Goal: Task Accomplishment & Management: Use online tool/utility

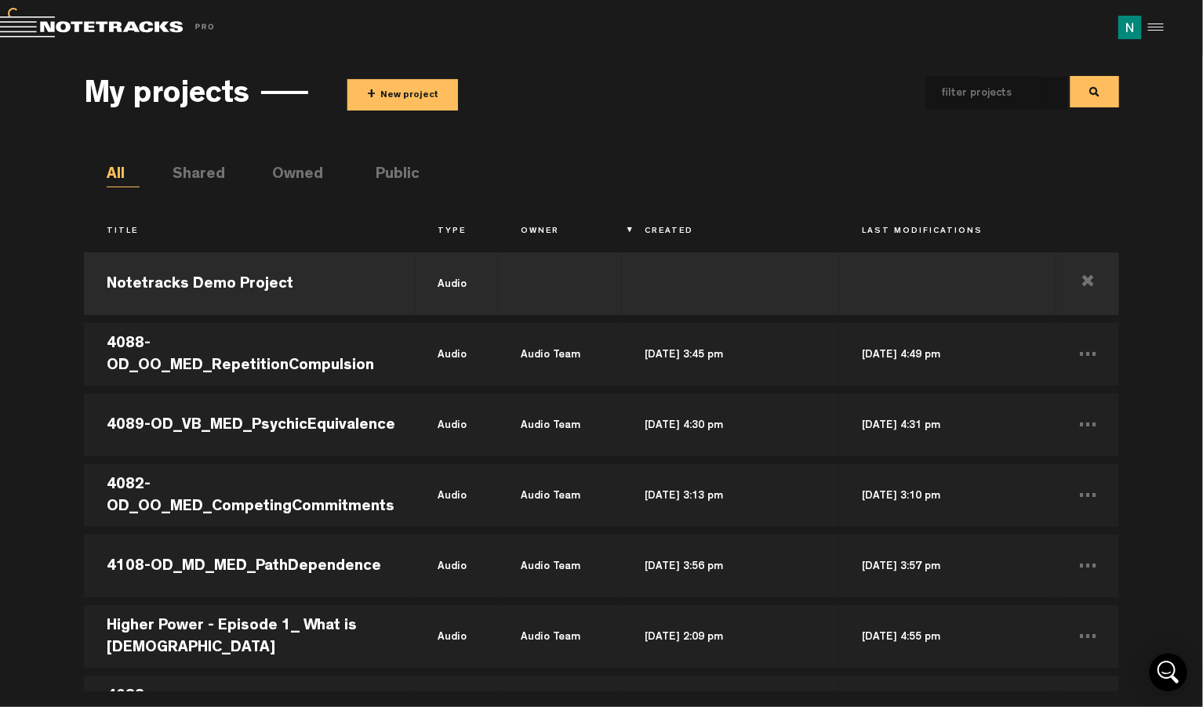
click at [410, 99] on button "+ New project" at bounding box center [402, 94] width 111 height 31
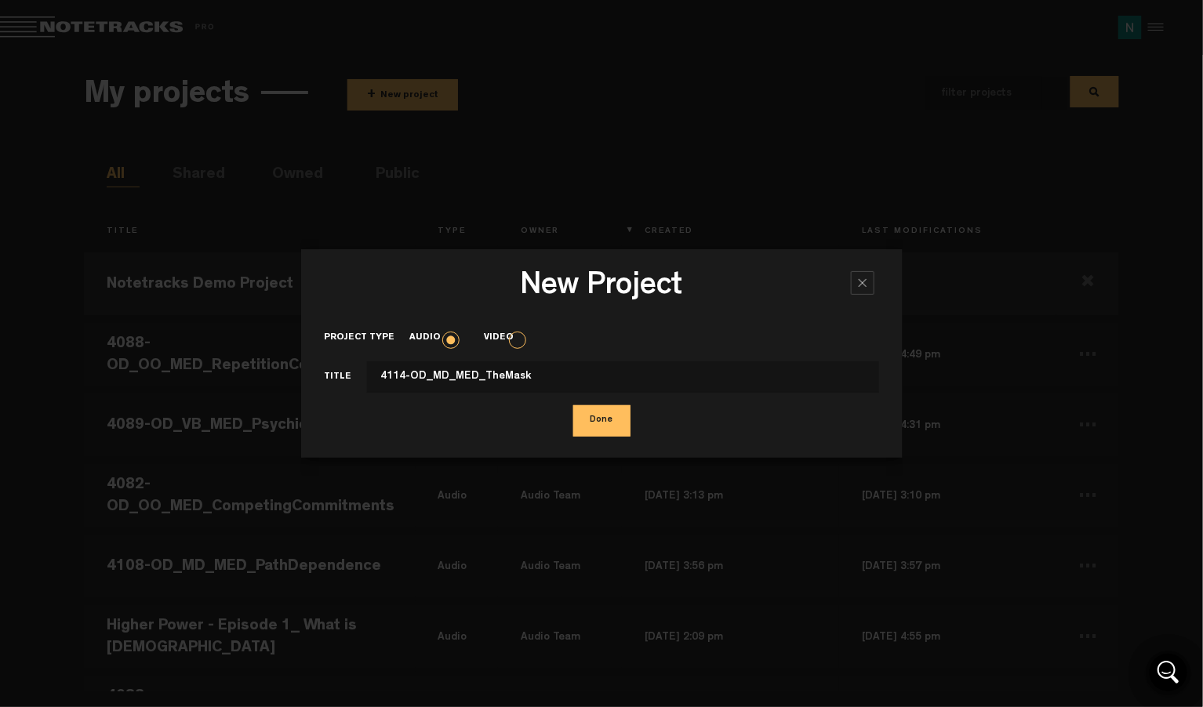
type input "4114-OD_MD_MED_TheMask"
click at [600, 424] on button "Done" at bounding box center [601, 420] width 57 height 31
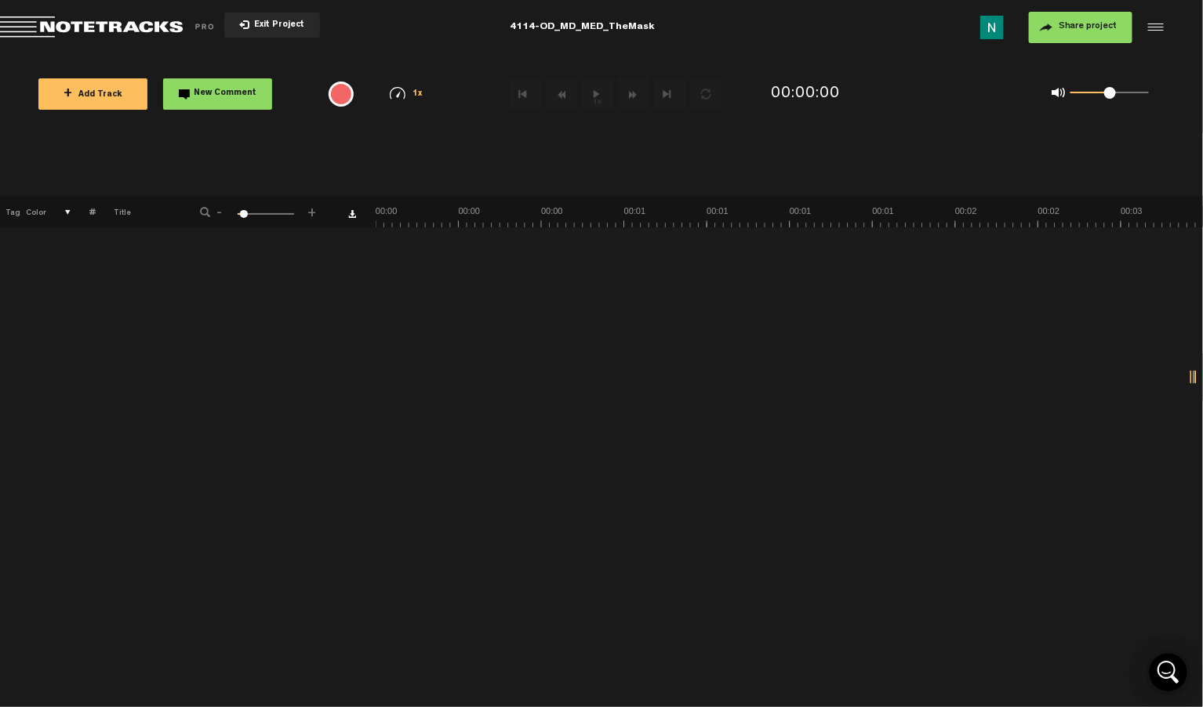
click at [1094, 29] on span "Share project" at bounding box center [1088, 26] width 59 height 9
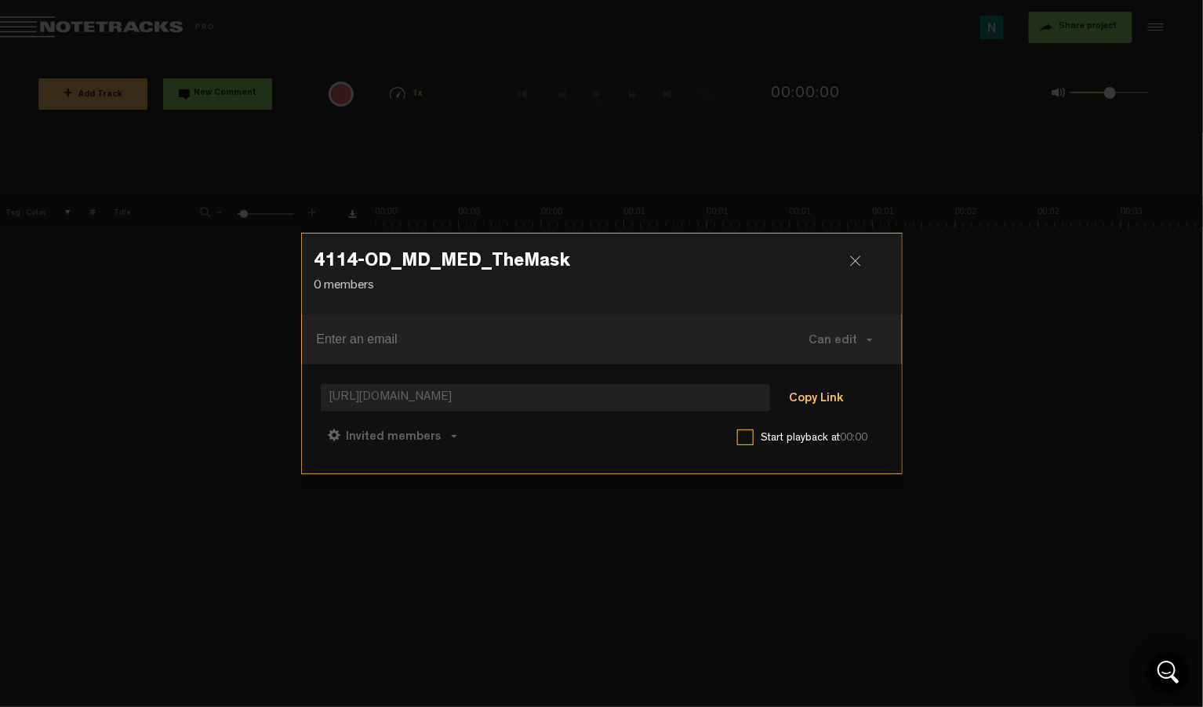
click at [827, 396] on button "Copy Link" at bounding box center [815, 399] width 85 height 31
click at [498, 430] on button "Can comment" at bounding box center [470, 436] width 111 height 38
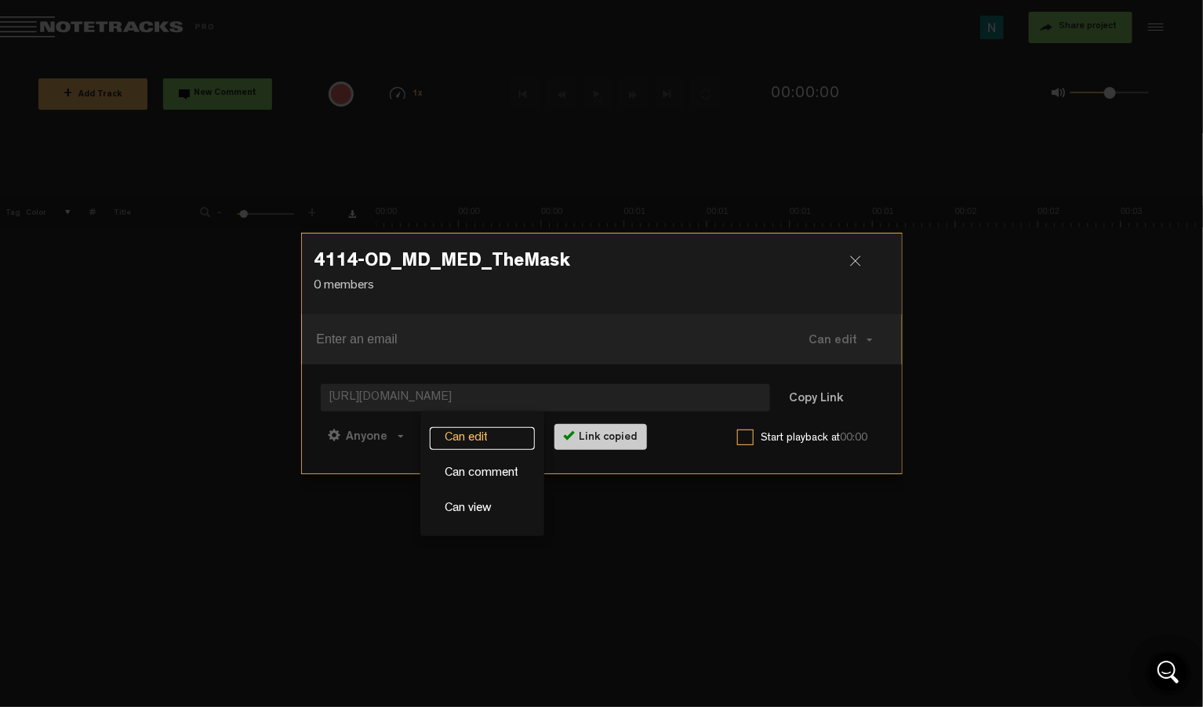
click at [459, 433] on link "Can edit" at bounding box center [482, 438] width 105 height 23
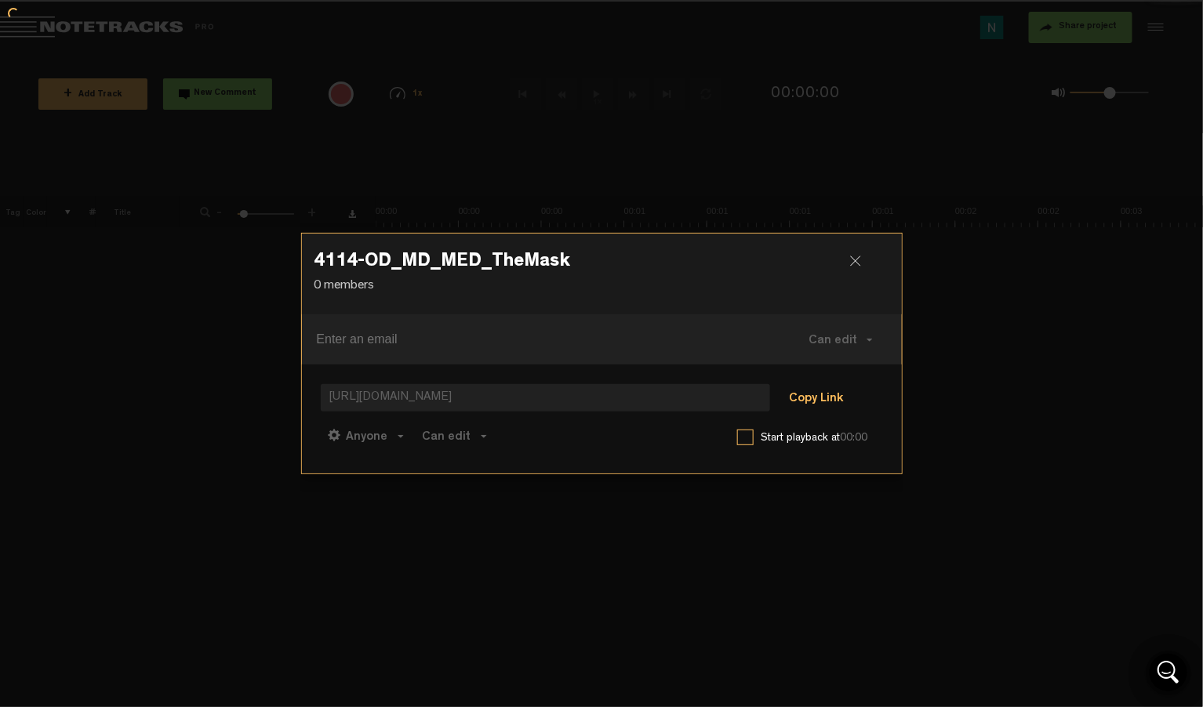
click at [825, 405] on button "Copy Link" at bounding box center [815, 399] width 85 height 31
click at [851, 268] on div at bounding box center [862, 268] width 24 height 24
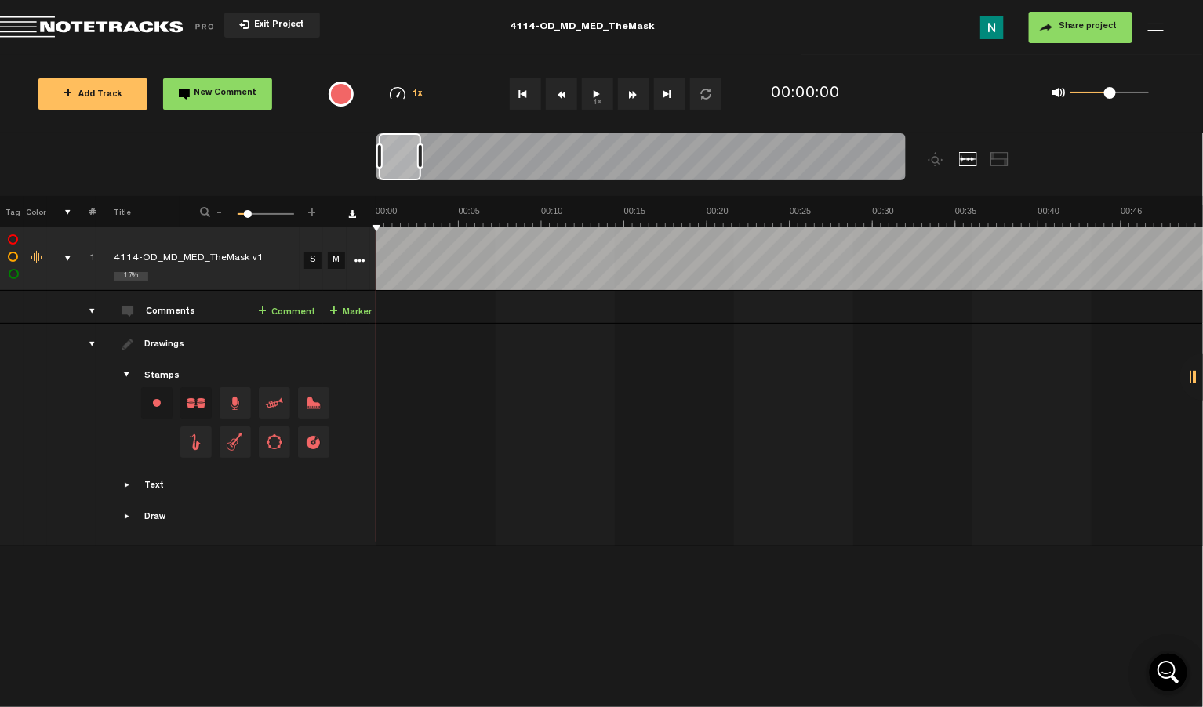
click at [140, 27] on span "Return to Project List" at bounding box center [110, 27] width 220 height 22
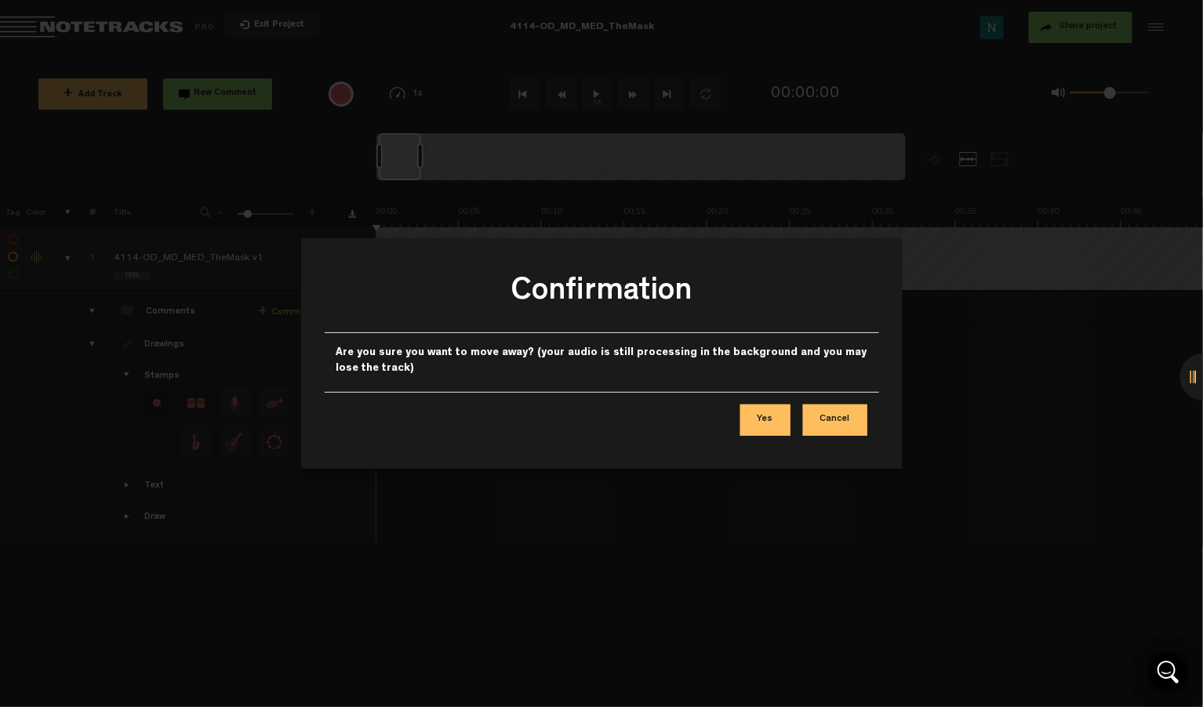
click at [822, 416] on button "Cancel" at bounding box center [835, 420] width 64 height 31
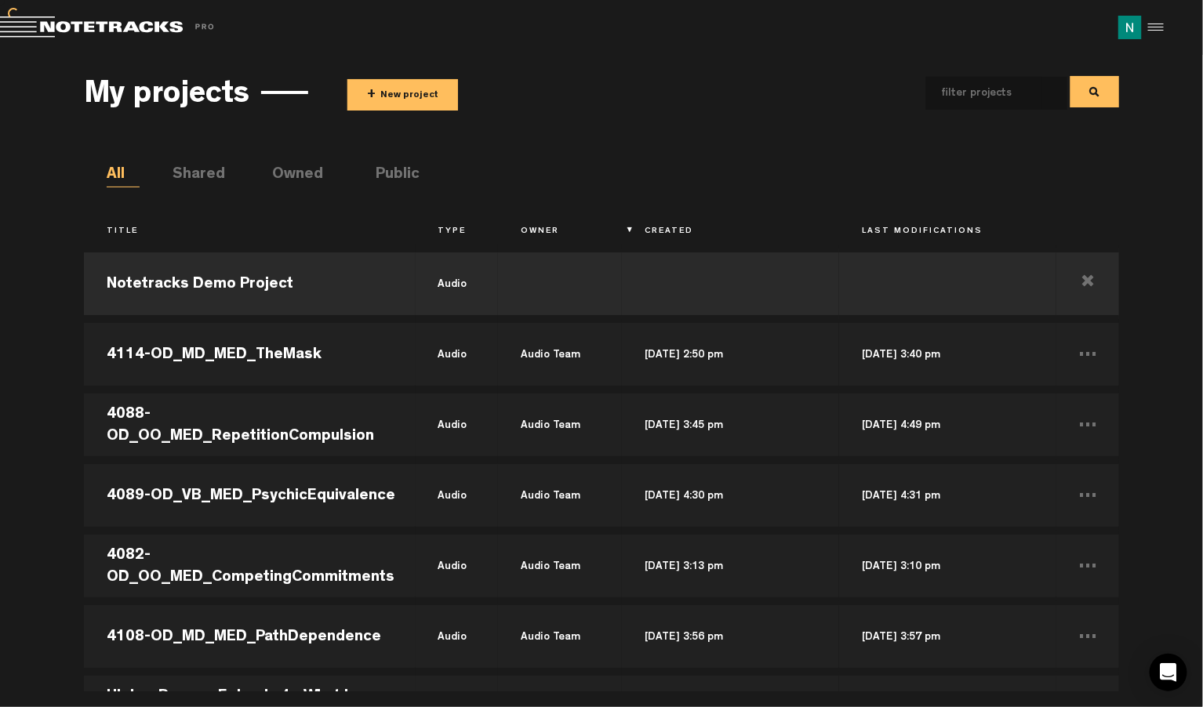
click at [411, 108] on button "+ New project" at bounding box center [402, 94] width 111 height 31
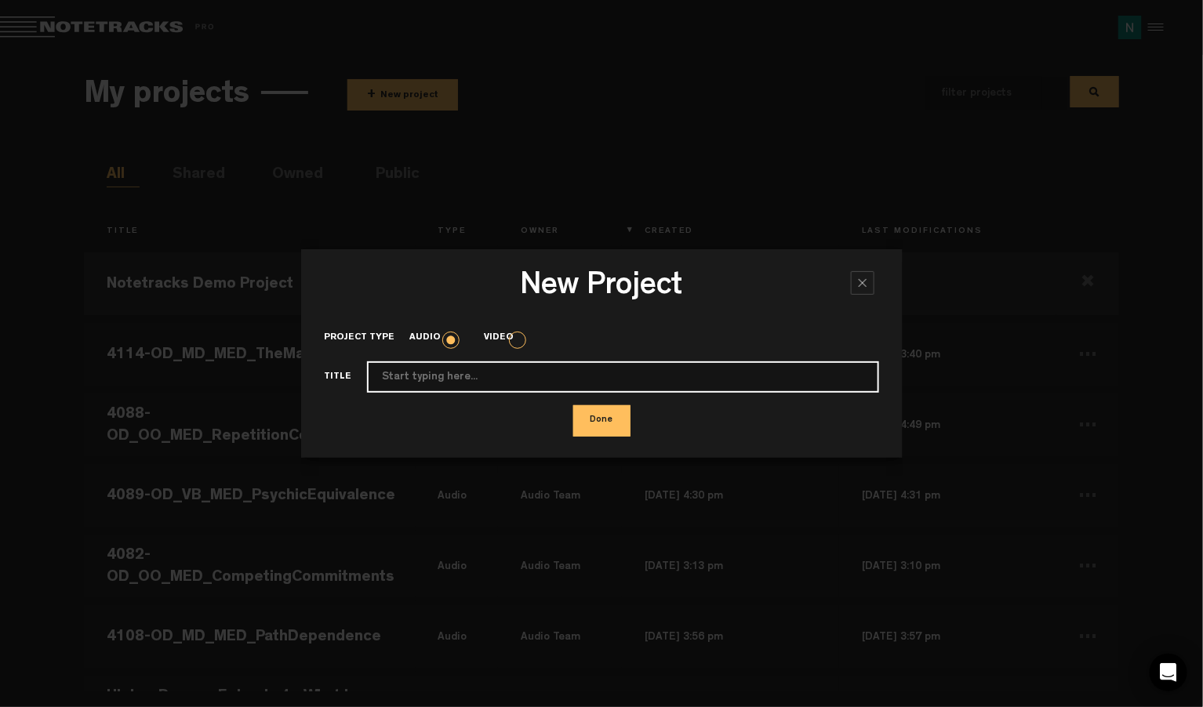
paste input "4116-OD_MD_MED_CircadianRhythm"
type input "4116-OD_MD_MED_CircadianRhythm"
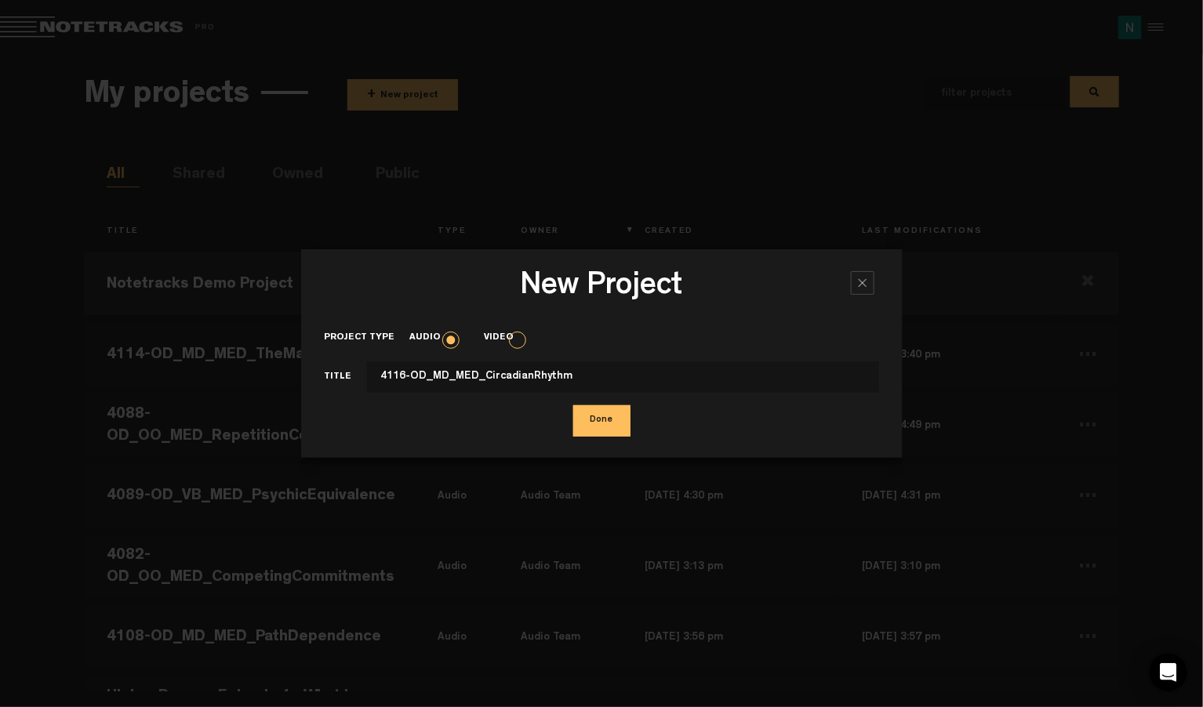
click at [601, 413] on button "Done" at bounding box center [601, 420] width 57 height 31
